Goal: Task Accomplishment & Management: Complete application form

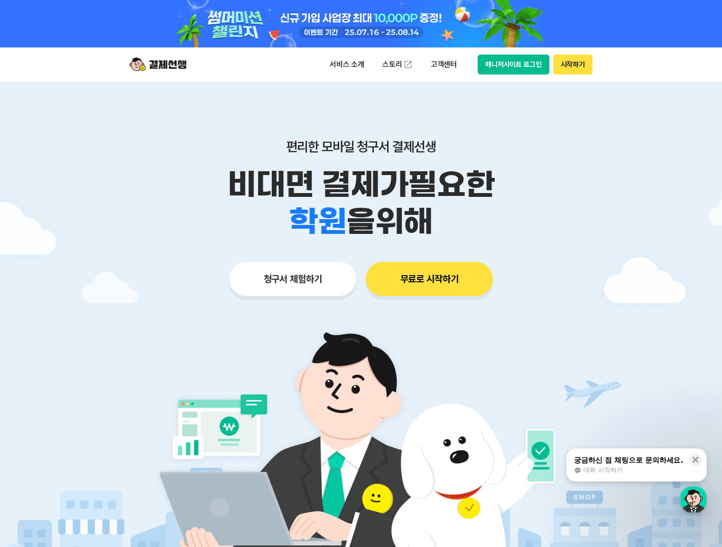
click at [296, 277] on button "청구서 체험하기" at bounding box center [292, 279] width 127 height 34
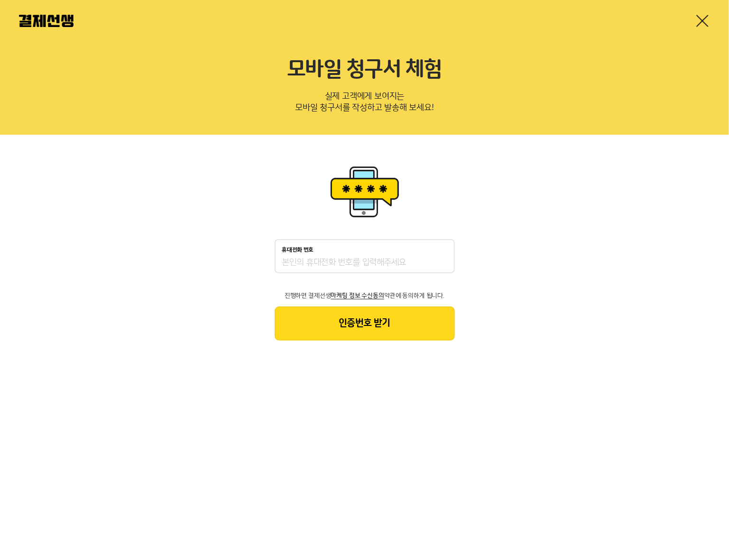
click at [324, 261] on input "휴대전화 번호" at bounding box center [364, 262] width 165 height 11
click at [502, 297] on div "휴대전화 번호 진행하면 결제선생 마케팅 정보 수신동의 약관에 동의하게 됩니다. 인증번호 받기" at bounding box center [364, 252] width 729 height 234
click at [288, 264] on input "휴대전화 번호" at bounding box center [364, 262] width 165 height 11
type input "01053432109"
click at [379, 326] on button "인증번호 받기" at bounding box center [365, 323] width 180 height 34
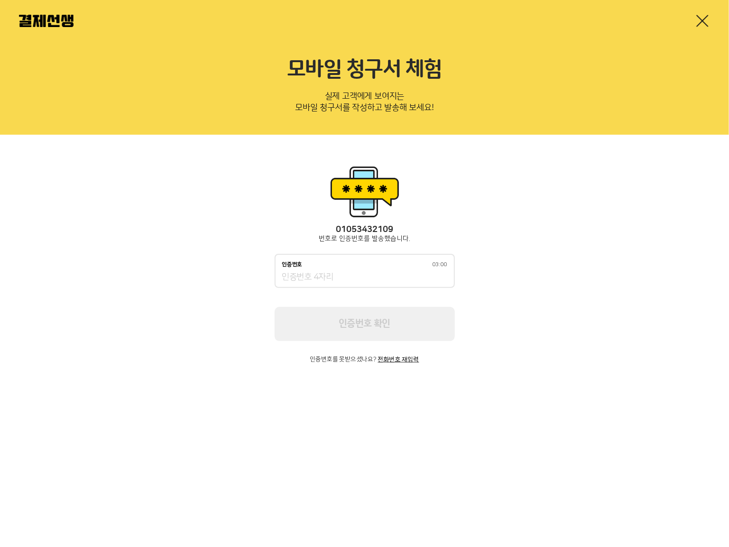
click at [321, 277] on input "인증번호 03:00" at bounding box center [364, 277] width 165 height 11
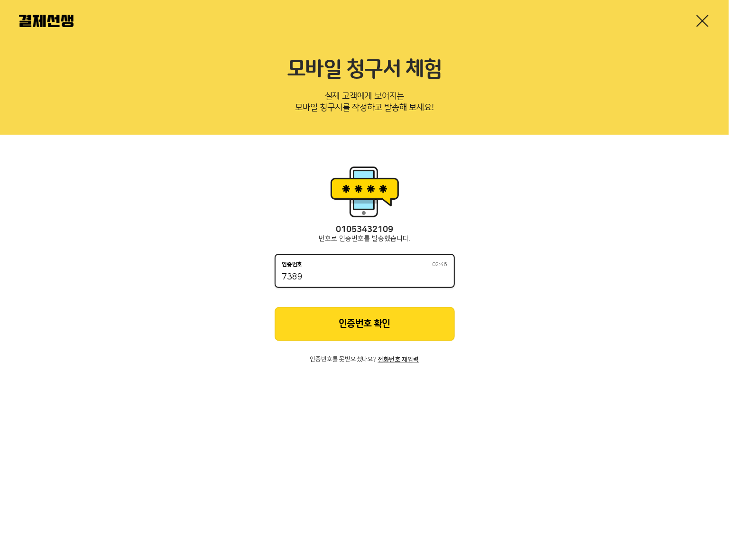
type input "7389"
click at [368, 318] on button "인증번호 확인" at bounding box center [365, 324] width 180 height 34
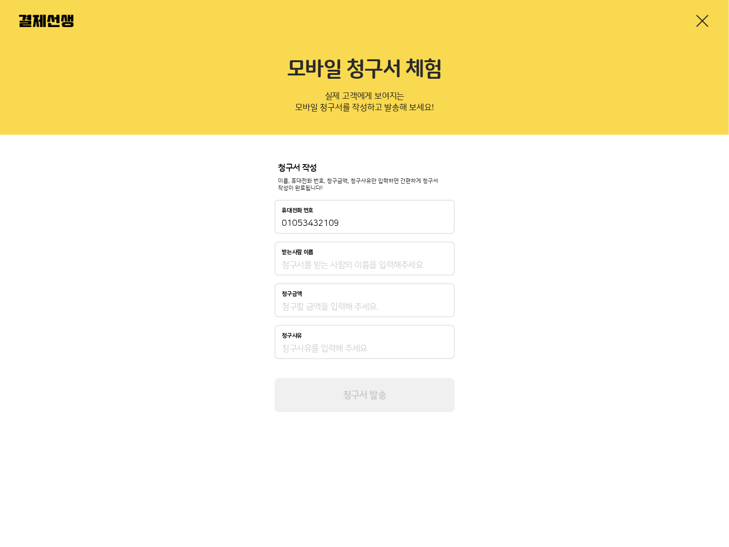
click at [352, 262] on input "받는사람 이름" at bounding box center [364, 264] width 165 height 11
type input "d"
type input "인찬유"
click at [318, 306] on input "청구금액" at bounding box center [364, 306] width 165 height 11
type input "9"
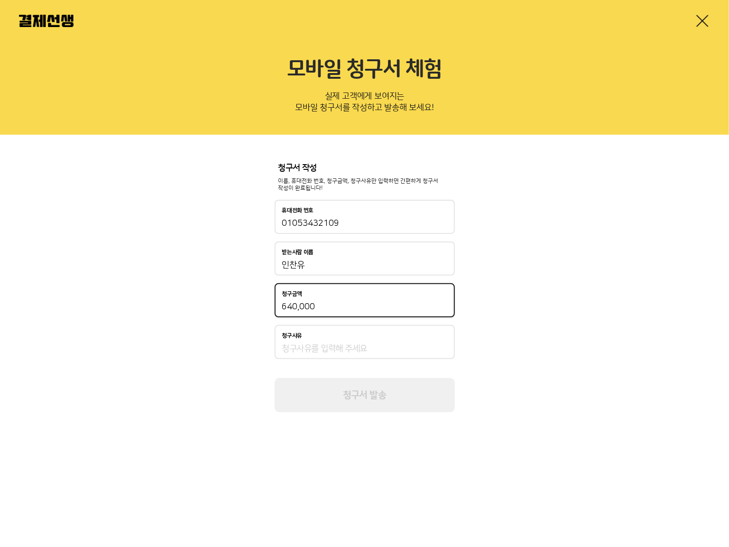
type input "640,000"
drag, startPoint x: 330, startPoint y: 348, endPoint x: 366, endPoint y: 350, distance: 35.6
click at [330, 348] on input "청구사유" at bounding box center [364, 348] width 165 height 11
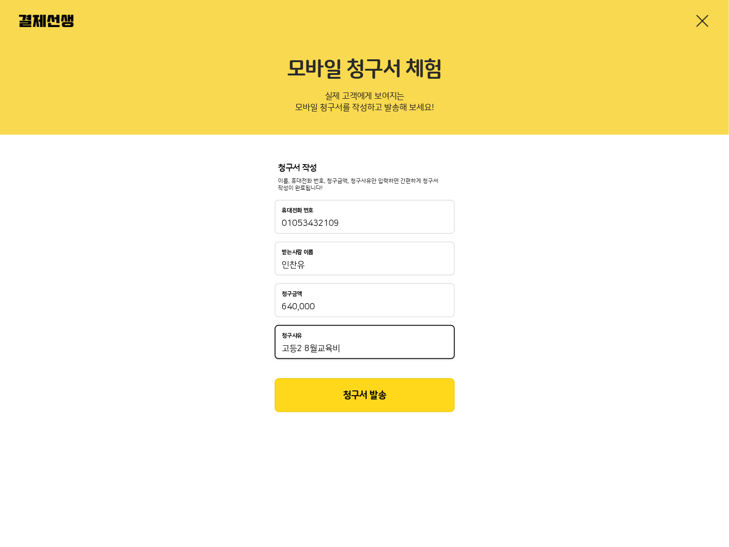
type input "고등2 8월교육비"
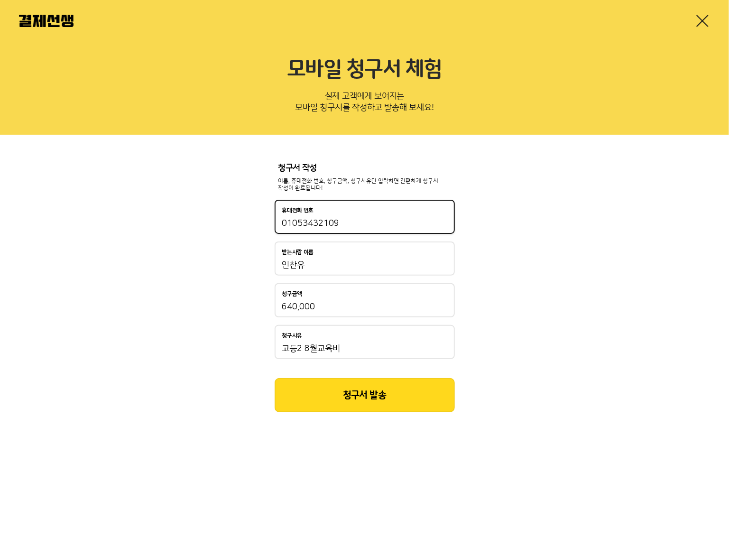
drag, startPoint x: 346, startPoint y: 223, endPoint x: 165, endPoint y: 203, distance: 182.1
click at [187, 210] on div "청구서 작성 이름, 휴대전화 번호, 청구금액, 청구사유만 입력하면 간편하게 청구서 작성이 완료됩니다! 휴대전화 번호 01053432109 받는…" at bounding box center [364, 288] width 729 height 306
click at [365, 221] on input "01053432109" at bounding box center [364, 223] width 165 height 11
click at [558, 251] on div "청구서 작성 이름, 휴대전화 번호, 청구금액, 청구사유만 입력하면 간편하게 청구서 작성이 완료됩니다! 휴대전화 번호 01053432109 받는…" at bounding box center [364, 288] width 729 height 306
drag, startPoint x: 364, startPoint y: 95, endPoint x: 416, endPoint y: 97, distance: 52.2
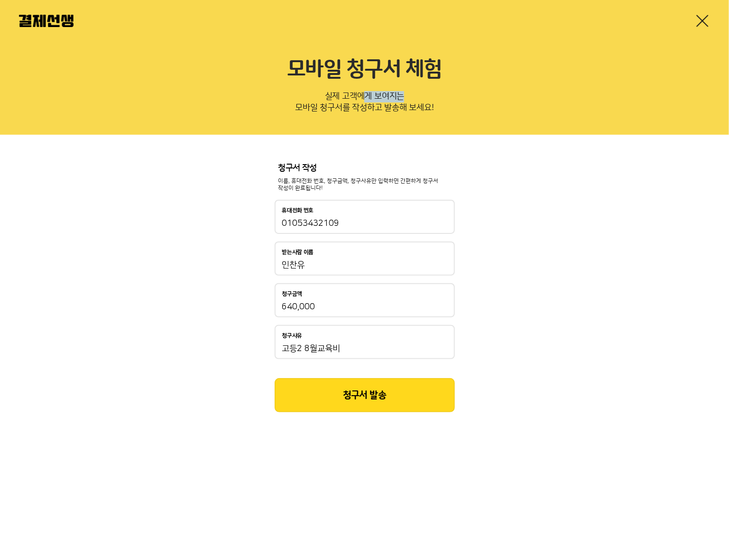
click at [416, 97] on p "실제 고객에게 보여지는 모바일 청구서를 작성하고 발송해 보세요!" at bounding box center [364, 103] width 691 height 31
click at [352, 119] on p "실제 고객에게 보여지는 모바일 청구서를 작성하고 발송해 보세요!" at bounding box center [364, 103] width 691 height 31
click at [705, 20] on link at bounding box center [702, 20] width 15 height 15
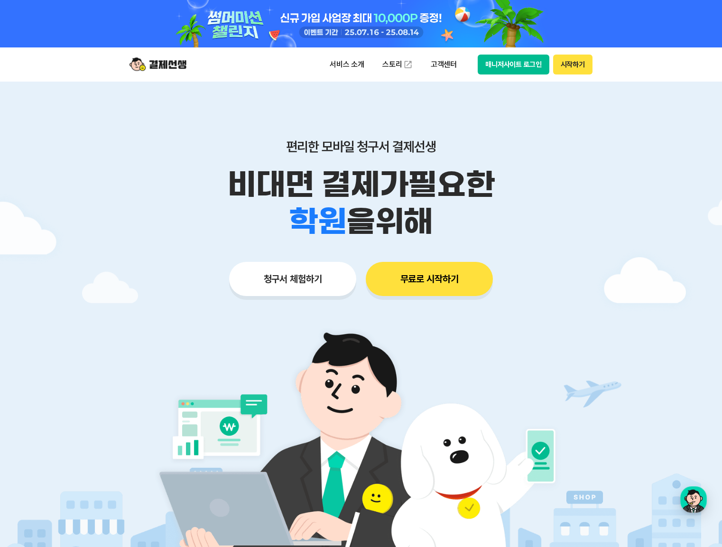
click at [290, 281] on button "청구서 체험하기" at bounding box center [292, 279] width 127 height 34
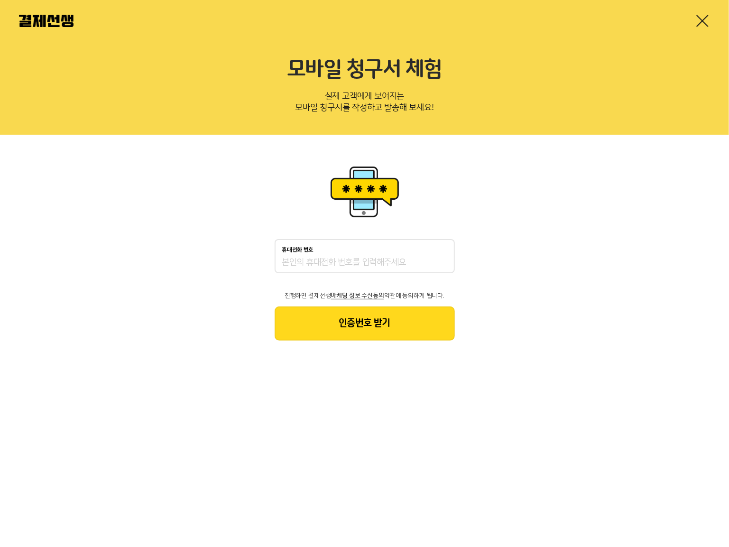
click at [327, 255] on div "휴대전화 번호" at bounding box center [365, 256] width 180 height 34
click at [318, 263] on input "휴대전화 번호" at bounding box center [364, 262] width 165 height 11
type input "01023231201"
click at [354, 320] on button "인증번호 받기" at bounding box center [365, 323] width 180 height 34
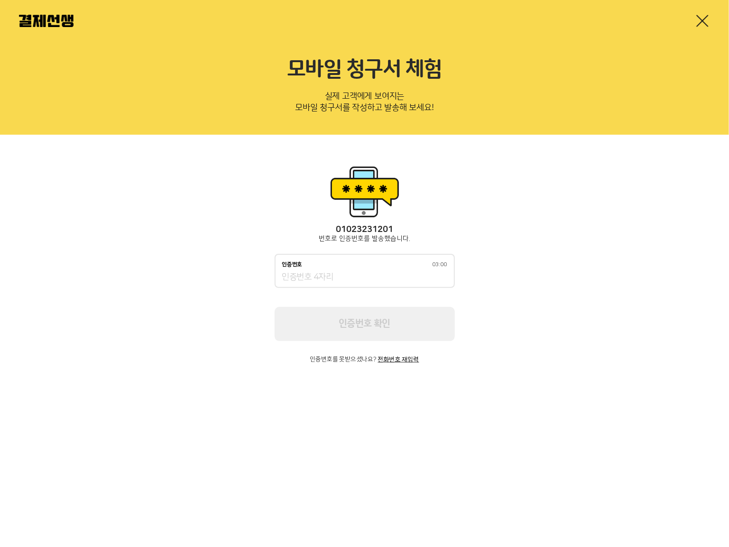
click at [317, 272] on input "인증번호 03:00" at bounding box center [364, 277] width 165 height 11
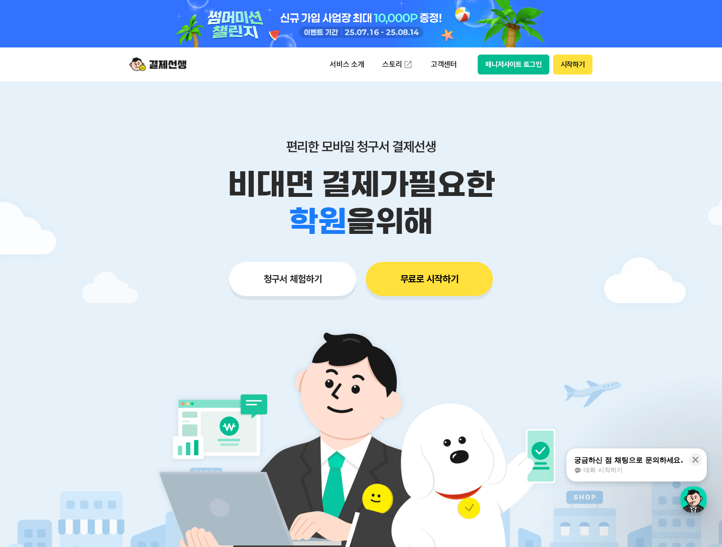
click at [279, 288] on button "청구서 체험하기" at bounding box center [292, 279] width 127 height 34
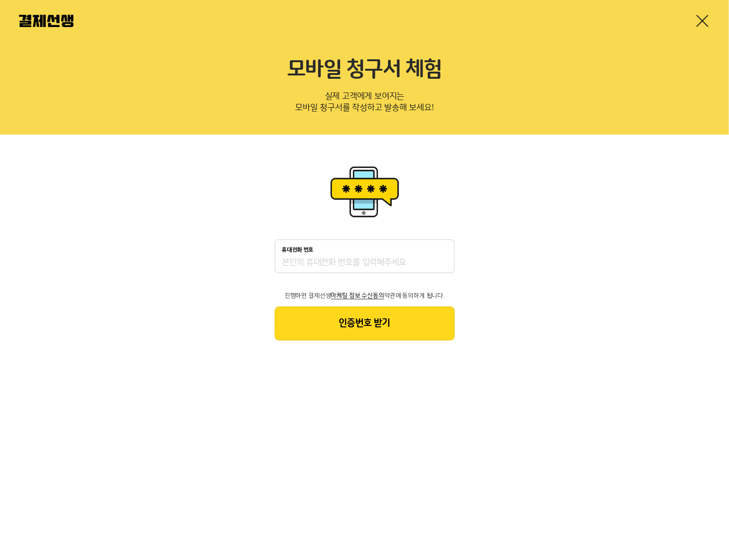
click at [310, 266] on input "휴대전화 번호" at bounding box center [364, 262] width 165 height 11
type input "01023231201"
click at [366, 326] on button "인증번호 받기" at bounding box center [365, 323] width 180 height 34
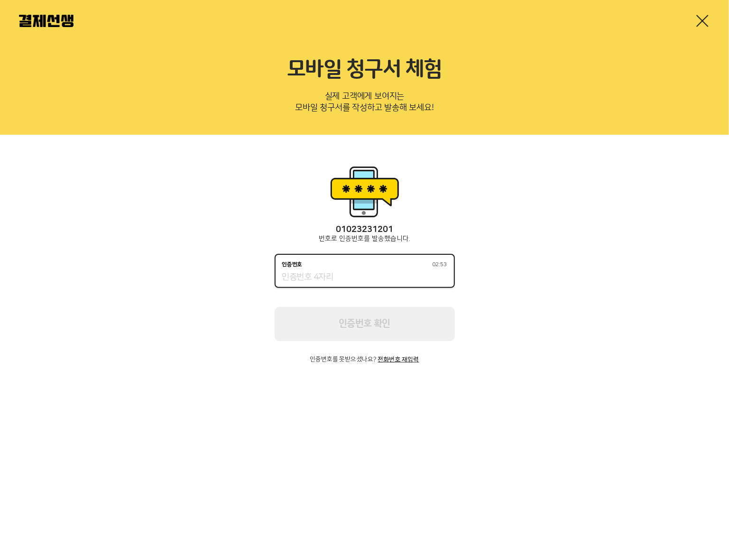
click at [298, 275] on input "인증번호 02:53" at bounding box center [364, 277] width 165 height 11
type input "1"
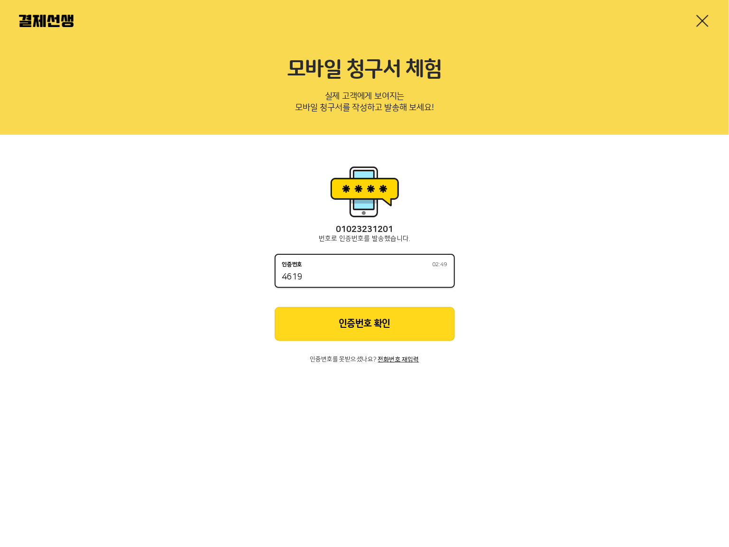
type input "4619"
click at [380, 325] on button "인증번호 확인" at bounding box center [365, 324] width 180 height 34
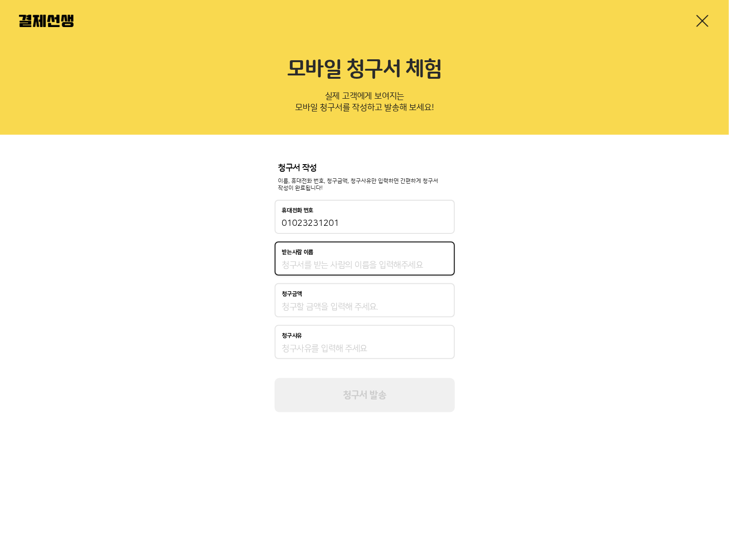
click at [301, 268] on input "받는사람 이름" at bounding box center [364, 264] width 165 height 11
type input "인찬유"
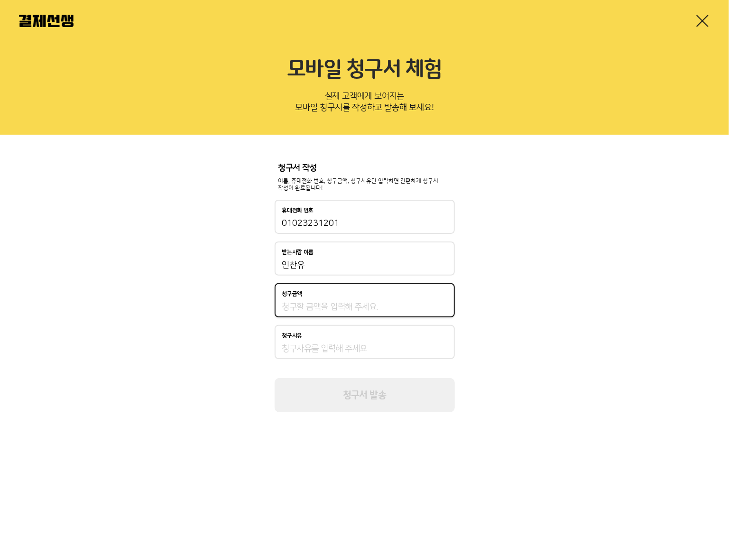
click at [331, 306] on input "청구금액" at bounding box center [364, 306] width 165 height 11
type input "100,000,000"
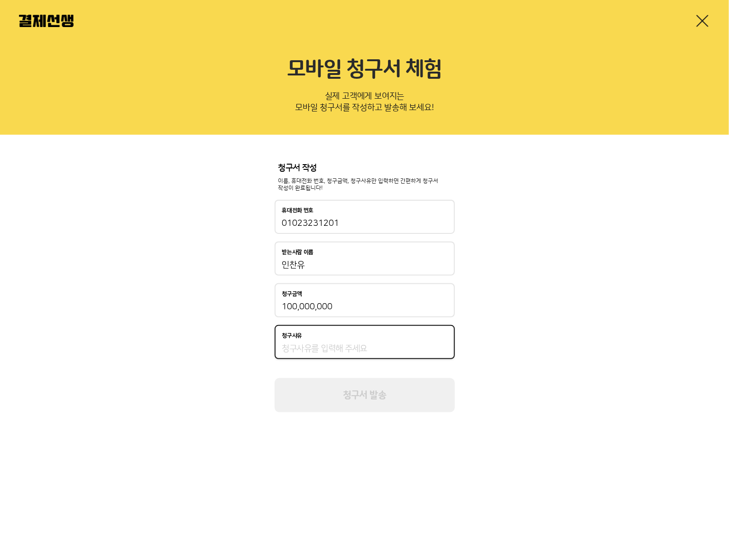
click at [330, 348] on input "청구사유" at bounding box center [364, 348] width 165 height 11
type input "고등2 8월교육비"
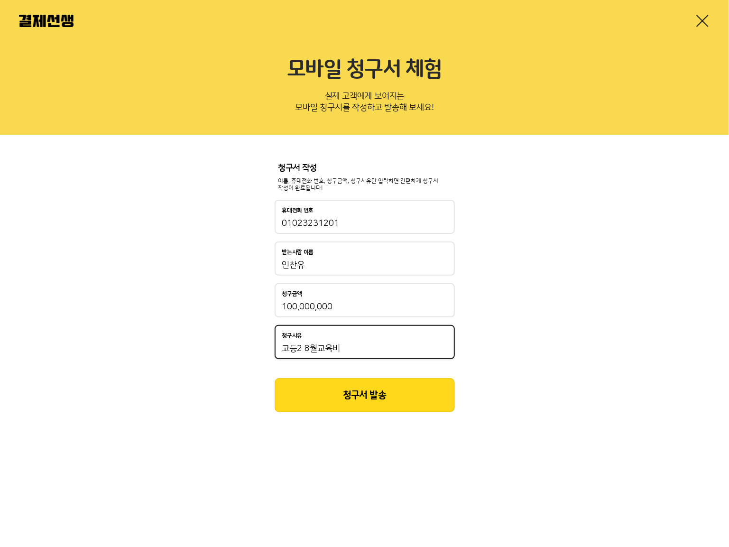
click at [503, 366] on div "청구서 작성 이름, 휴대전화 번호, 청구금액, 청구사유만 입력하면 간편하게 청구서 작성이 완료됩니다! 휴대전화 번호 [PHONE_NUMBER]…" at bounding box center [364, 288] width 729 height 306
click at [372, 396] on button "청구서 발송" at bounding box center [365, 395] width 180 height 34
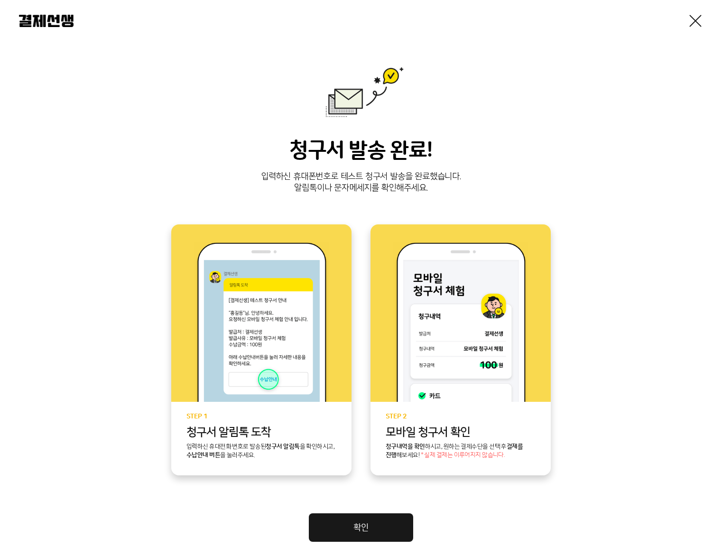
scroll to position [66, 0]
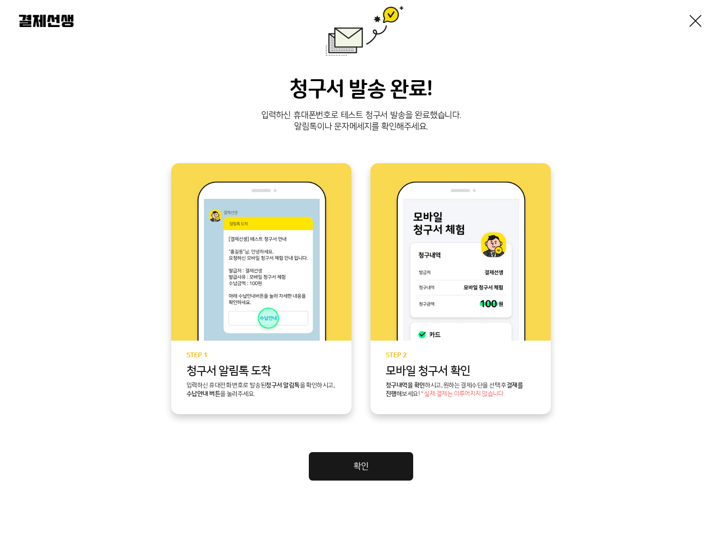
click at [369, 467] on link "확인" at bounding box center [361, 466] width 104 height 28
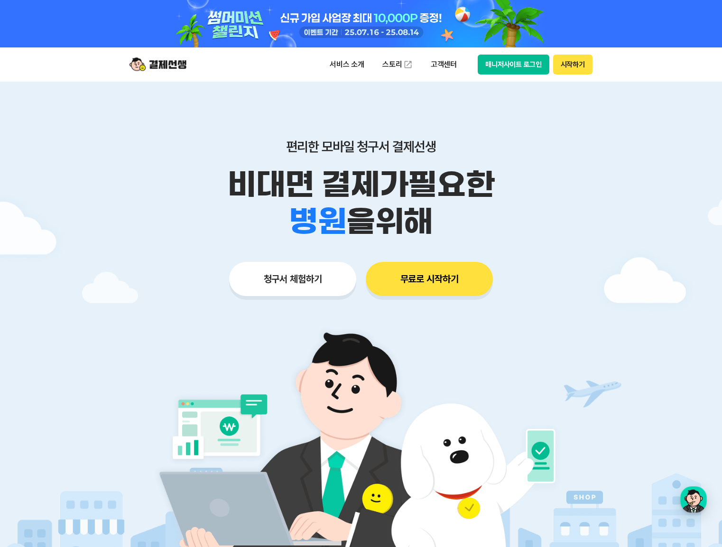
click at [652, 344] on div at bounding box center [361, 332] width 722 height 500
click at [417, 277] on button "무료로 시작하기" at bounding box center [429, 279] width 127 height 34
